Goal: Obtain resource: Obtain resource

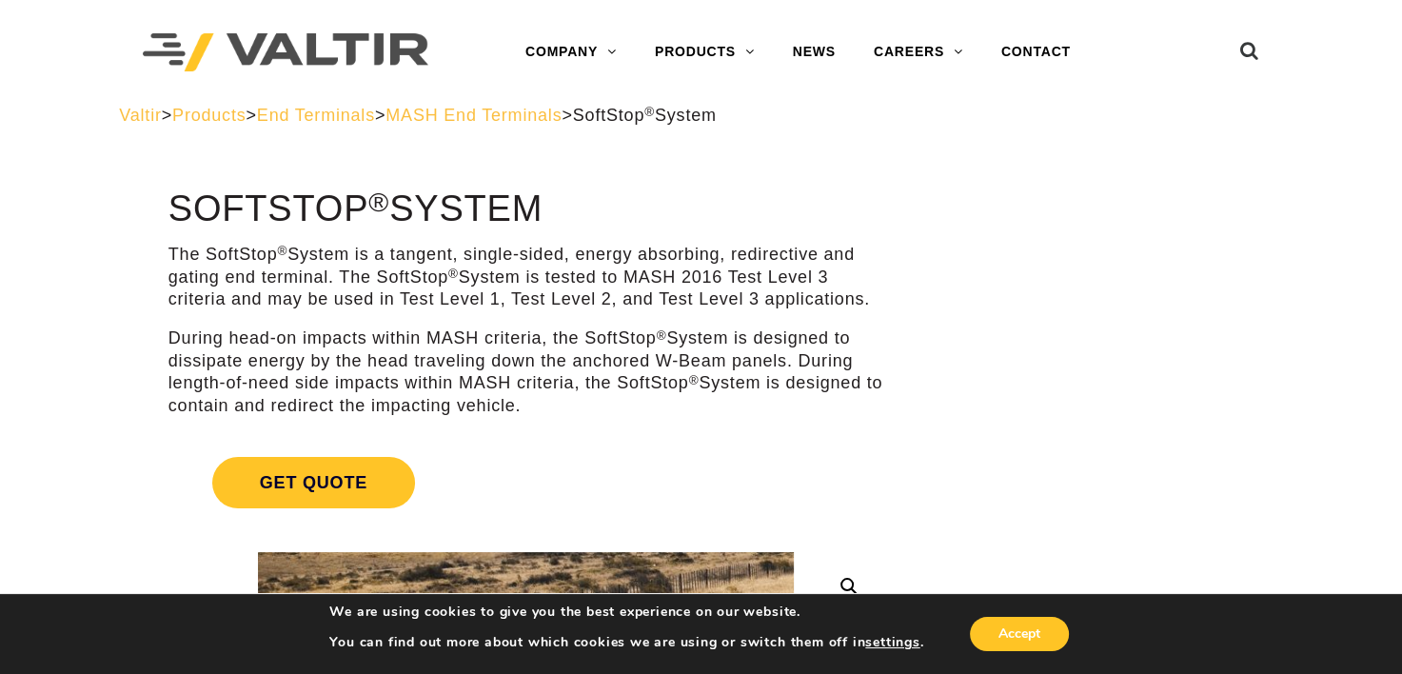
click at [342, 111] on span "End Terminals" at bounding box center [316, 115] width 118 height 19
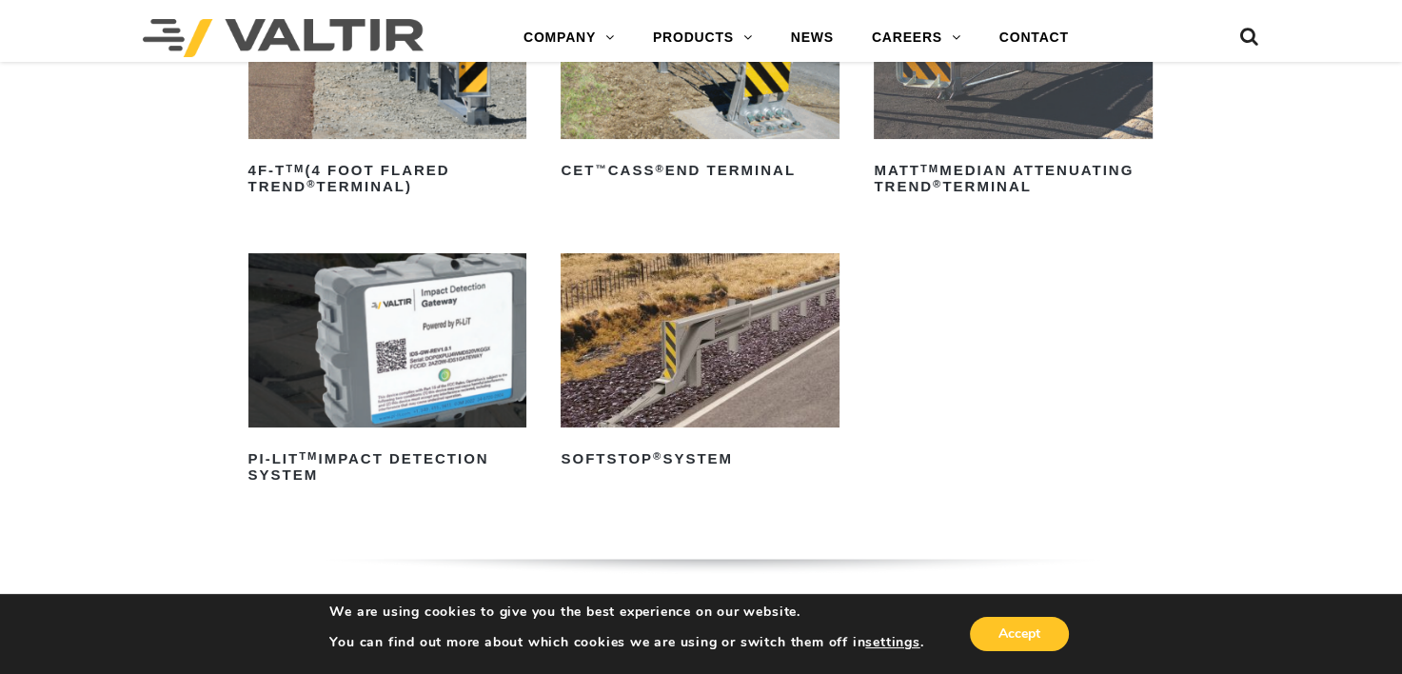
scroll to position [381, 0]
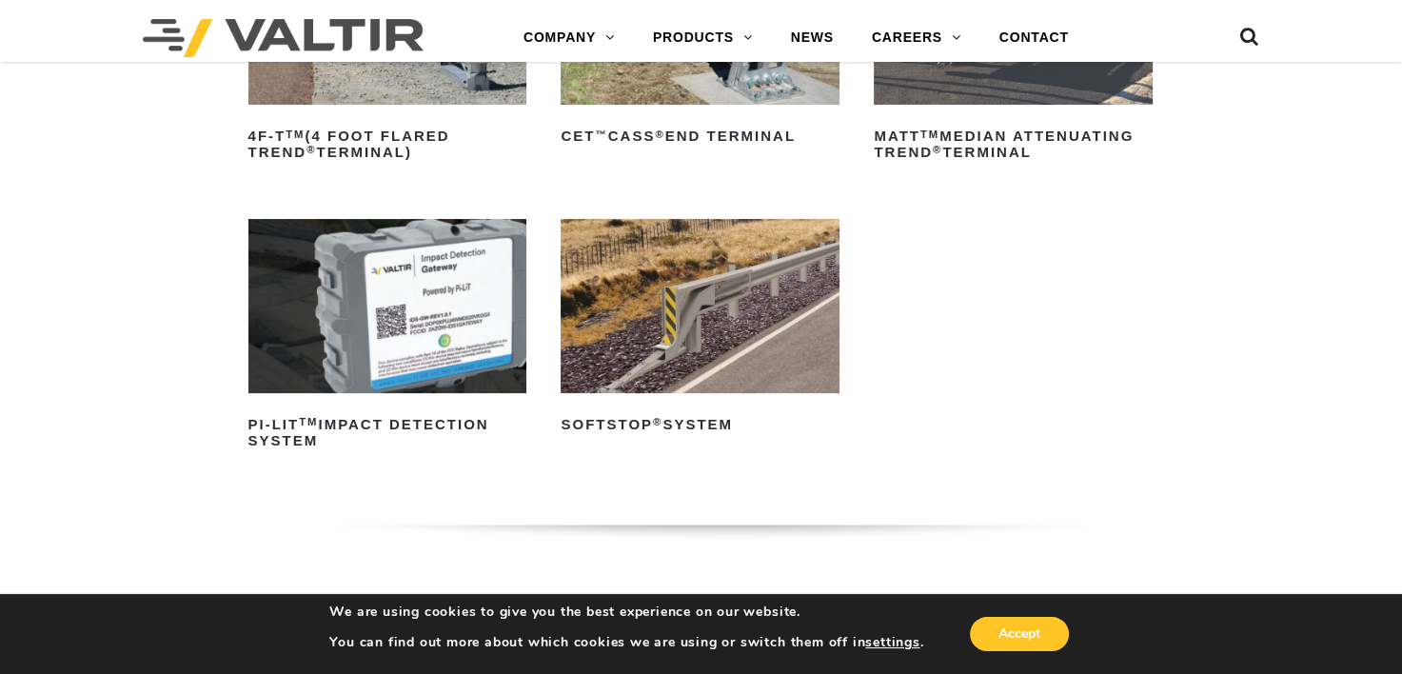
click at [716, 290] on img at bounding box center [700, 306] width 279 height 174
click at [655, 423] on sup "®" at bounding box center [658, 421] width 10 height 11
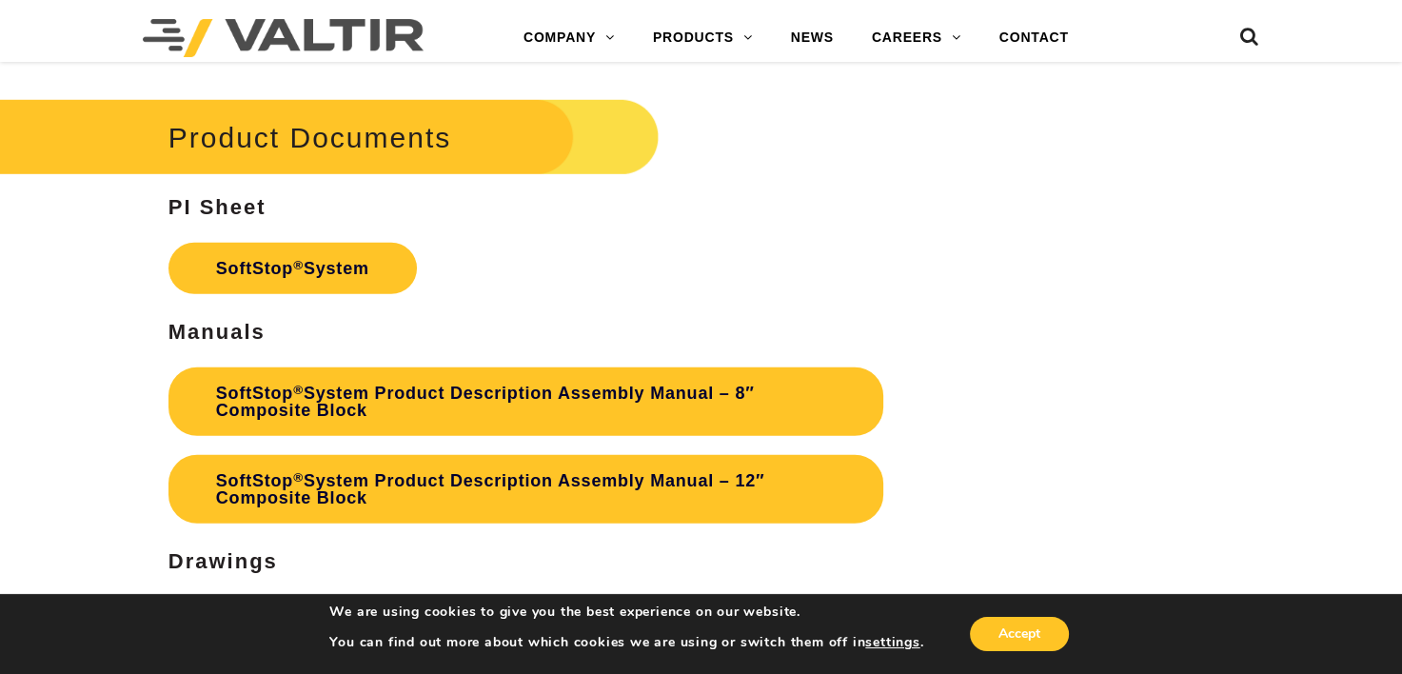
scroll to position [5425, 0]
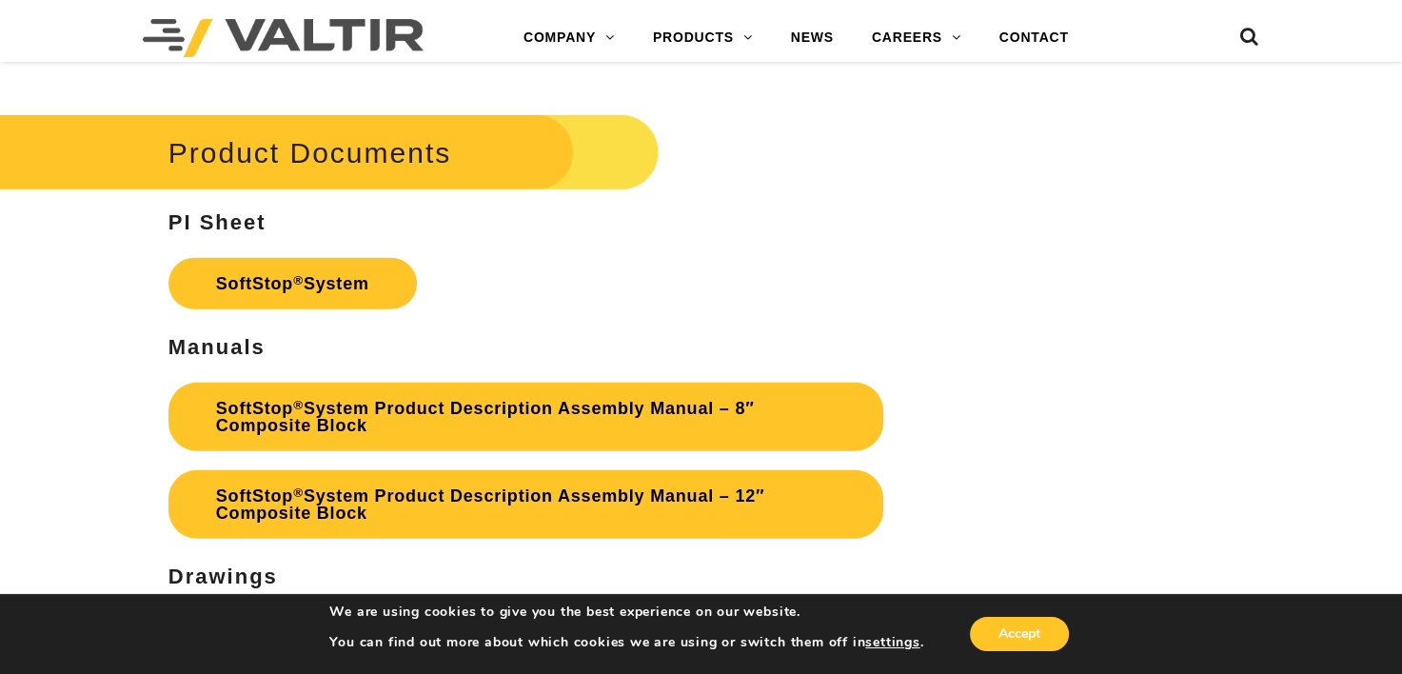
click at [356, 401] on link "SoftStop ® System Product Description Assembly Manual – 8″ Composite Block" at bounding box center [525, 417] width 715 height 69
